Goal: Information Seeking & Learning: Learn about a topic

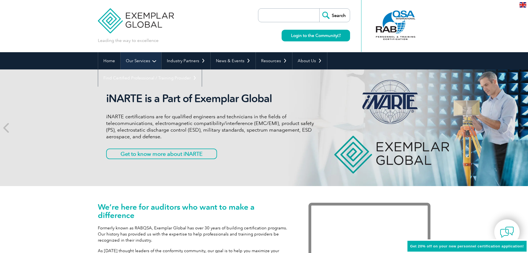
click at [153, 62] on link "Our Services" at bounding box center [141, 60] width 41 height 17
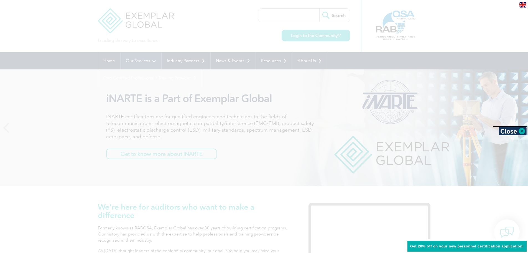
click at [153, 62] on div at bounding box center [264, 126] width 528 height 253
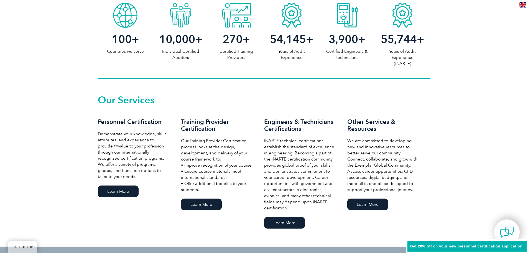
scroll to position [305, 0]
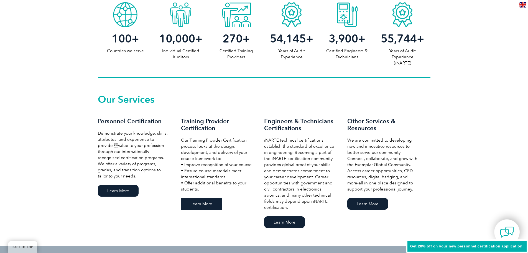
click at [196, 202] on link "Learn More" at bounding box center [201, 204] width 41 height 12
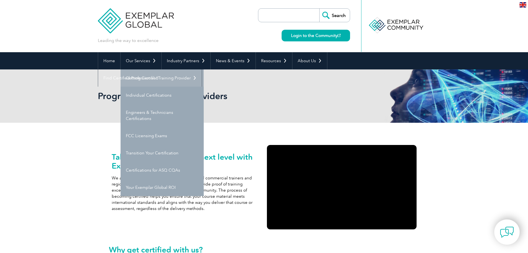
click at [151, 77] on link "Getting Certified" at bounding box center [162, 77] width 83 height 17
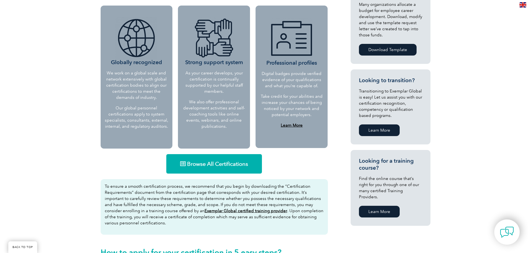
scroll to position [244, 0]
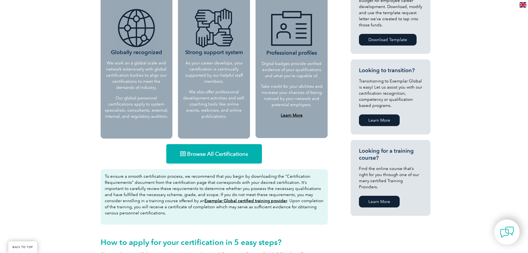
click at [222, 154] on span "Browse All Certifications" at bounding box center [217, 154] width 61 height 6
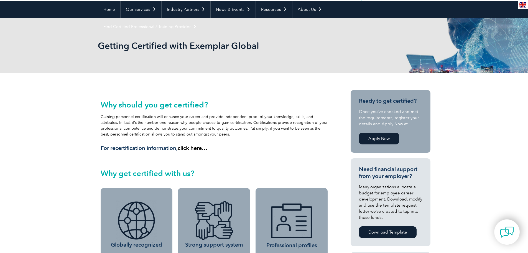
scroll to position [0, 0]
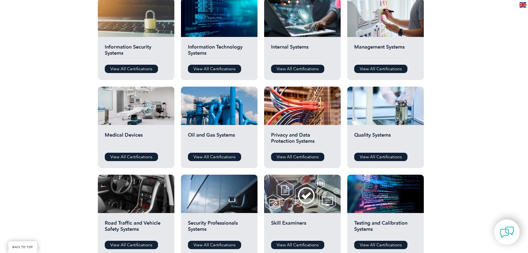
scroll to position [333, 0]
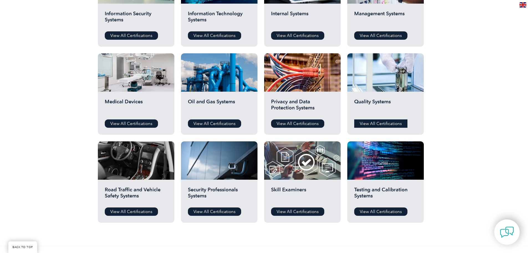
click at [380, 123] on link "View All Certifications" at bounding box center [380, 123] width 53 height 8
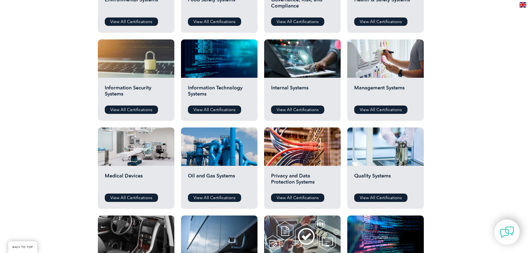
scroll to position [250, 0]
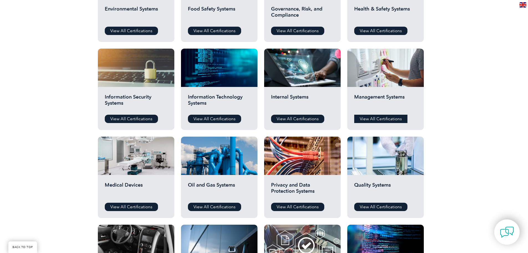
click at [374, 118] on link "View All Certifications" at bounding box center [380, 119] width 53 height 8
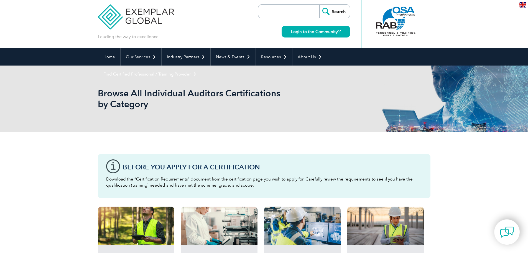
scroll to position [0, 0]
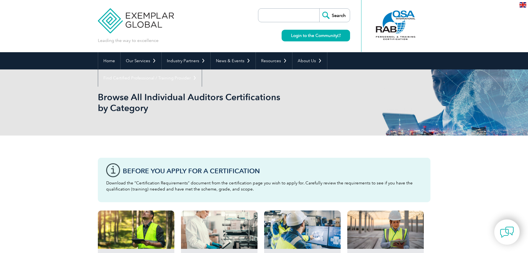
click at [274, 16] on input "search" at bounding box center [290, 15] width 58 height 13
type input "iatf"
click at [320, 9] on input "Search" at bounding box center [335, 15] width 31 height 13
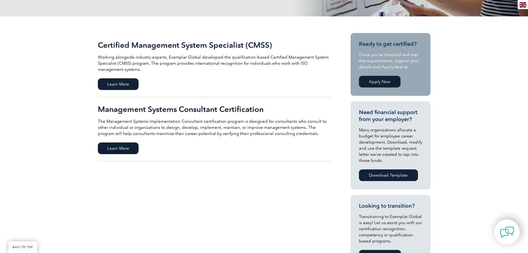
scroll to position [111, 0]
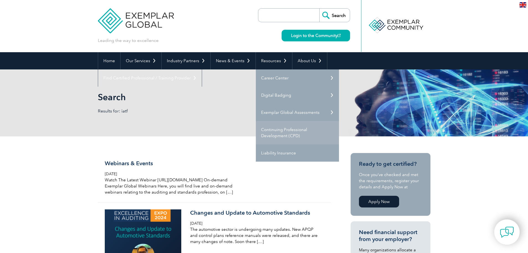
click at [272, 133] on link "Continuing Professional Development (CPD)" at bounding box center [297, 132] width 83 height 23
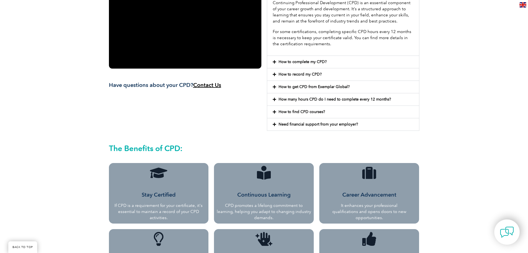
scroll to position [159, 0]
click at [297, 64] on link "How to complete my CPD?" at bounding box center [303, 62] width 48 height 5
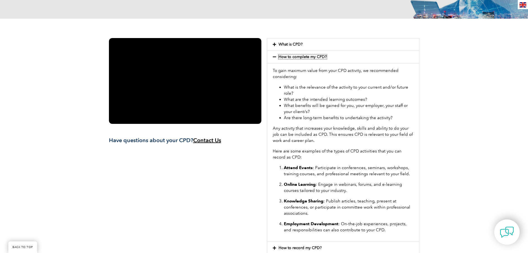
scroll to position [103, 0]
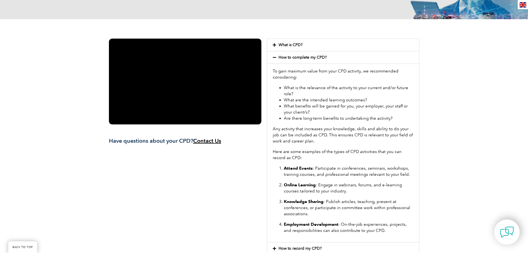
click at [294, 57] on link "How to complete my CPD?" at bounding box center [303, 57] width 48 height 5
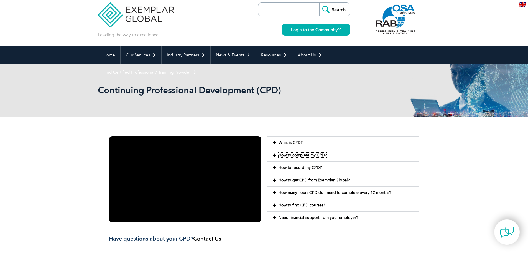
scroll to position [0, 0]
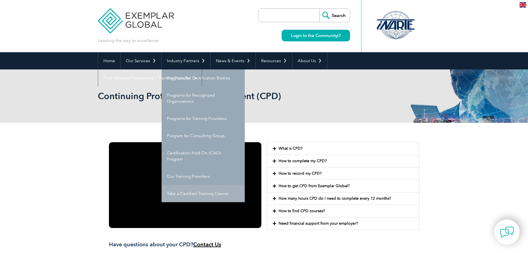
click at [206, 195] on link "Take a Certified Training Course" at bounding box center [203, 193] width 83 height 17
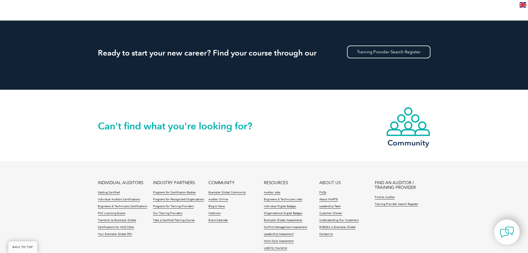
scroll to position [556, 0]
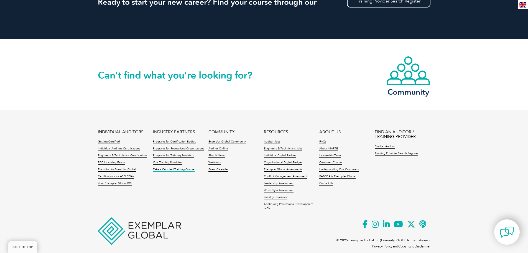
click at [161, 171] on link "Take a Certified Training Course" at bounding box center [174, 170] width 42 height 4
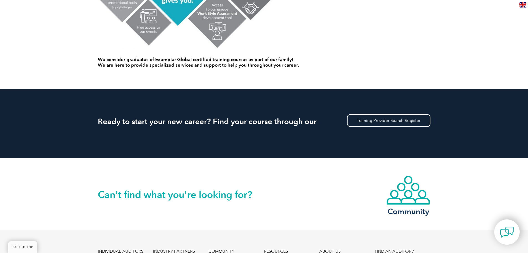
scroll to position [472, 0]
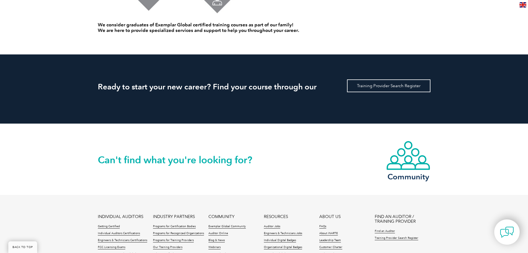
click at [375, 86] on link "Training Provider Search Register" at bounding box center [388, 85] width 83 height 13
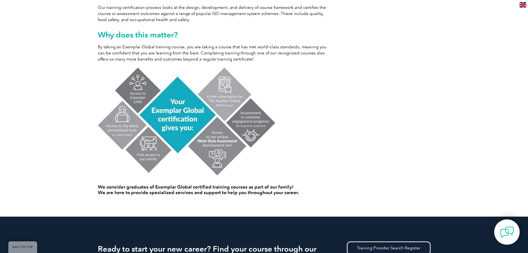
scroll to position [388, 0]
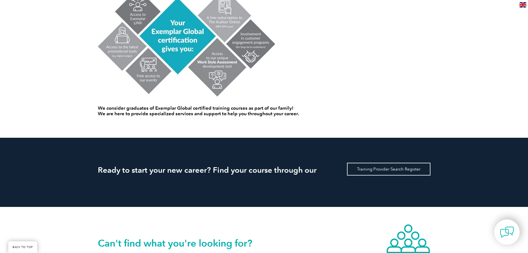
click at [380, 170] on link "Training Provider Search Register" at bounding box center [388, 169] width 83 height 13
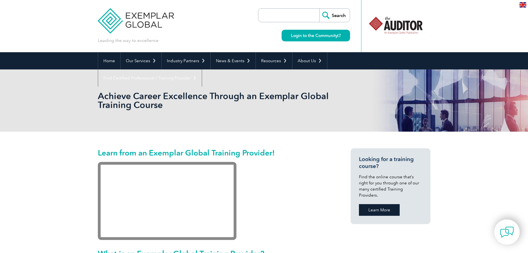
click at [371, 205] on link "Learn More" at bounding box center [379, 210] width 41 height 12
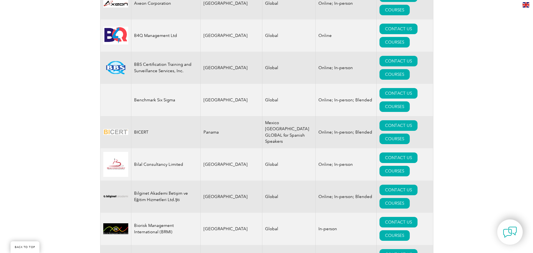
scroll to position [971, 0]
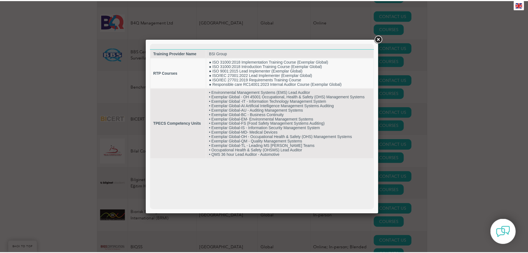
scroll to position [0, 0]
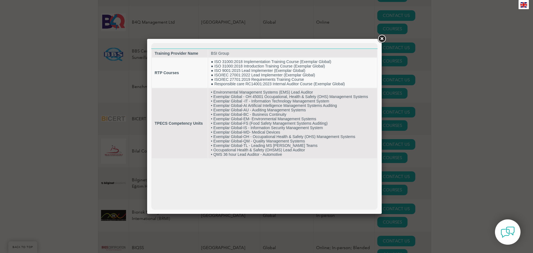
click at [382, 38] on link at bounding box center [381, 39] width 10 height 10
